Goal: Information Seeking & Learning: Get advice/opinions

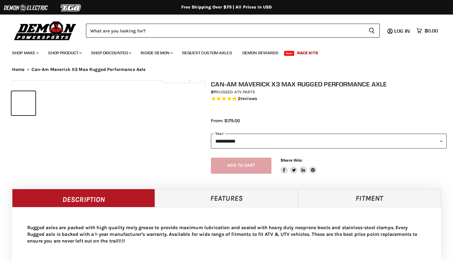
select select "******"
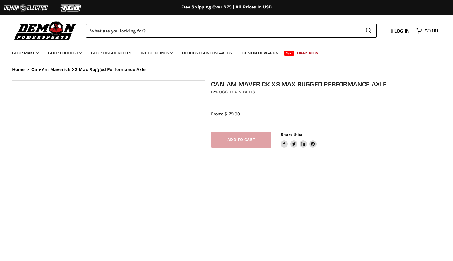
select select "******"
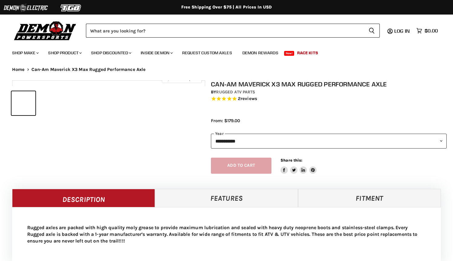
select select "******"
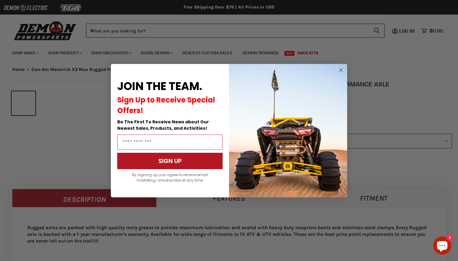
scroll to position [261, 0]
